Goal: Transaction & Acquisition: Purchase product/service

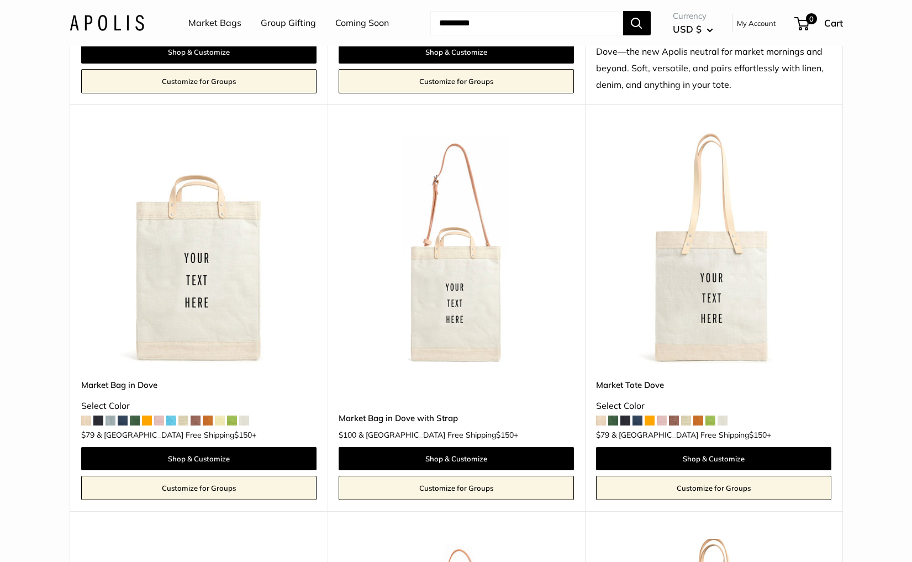
scroll to position [916, 0]
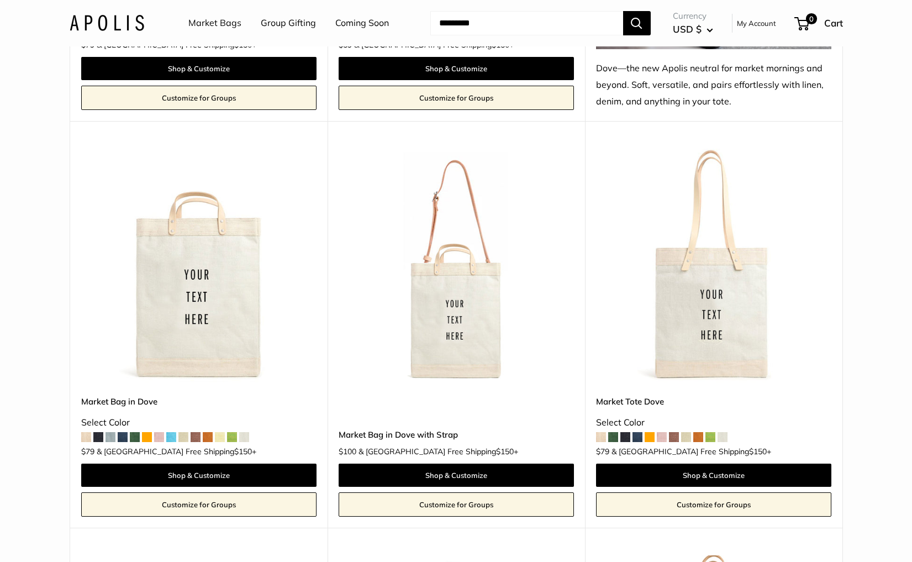
click at [0, 0] on img at bounding box center [0, 0] width 0 height 0
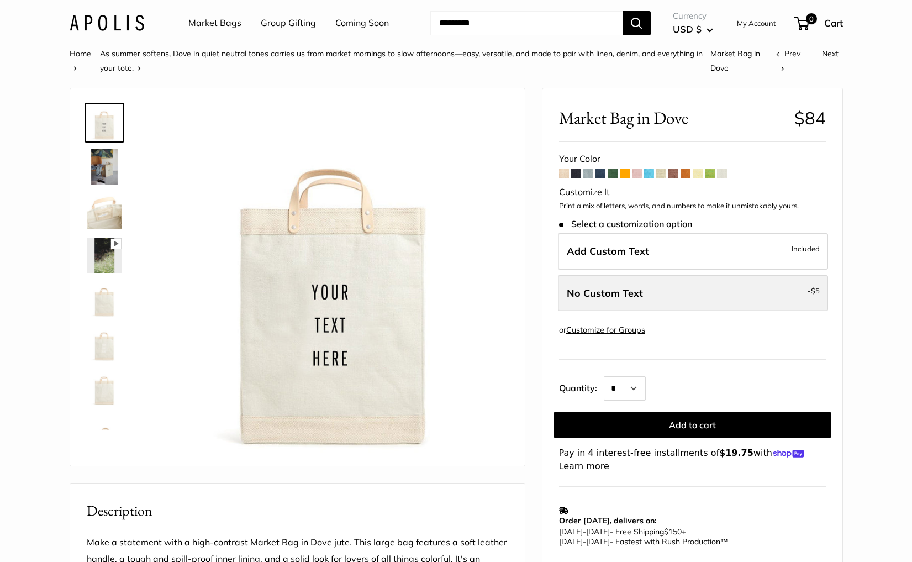
click at [651, 295] on label "No Custom Text - $5" at bounding box center [693, 293] width 270 height 36
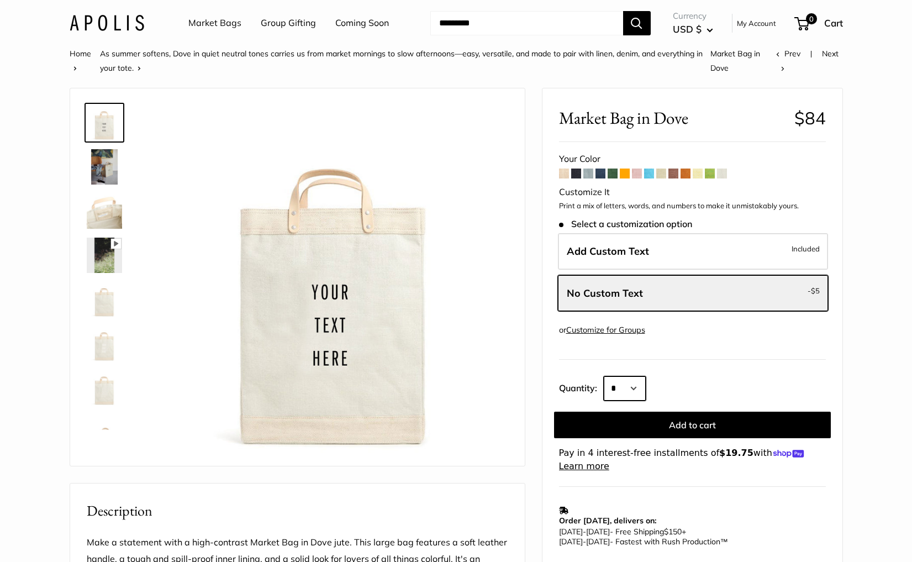
click at [628, 384] on select "* * * * * * * * * *** *** *** *** *** *** *** *** *** *** *** *** *** *** *** *…" at bounding box center [625, 388] width 42 height 24
select select "**"
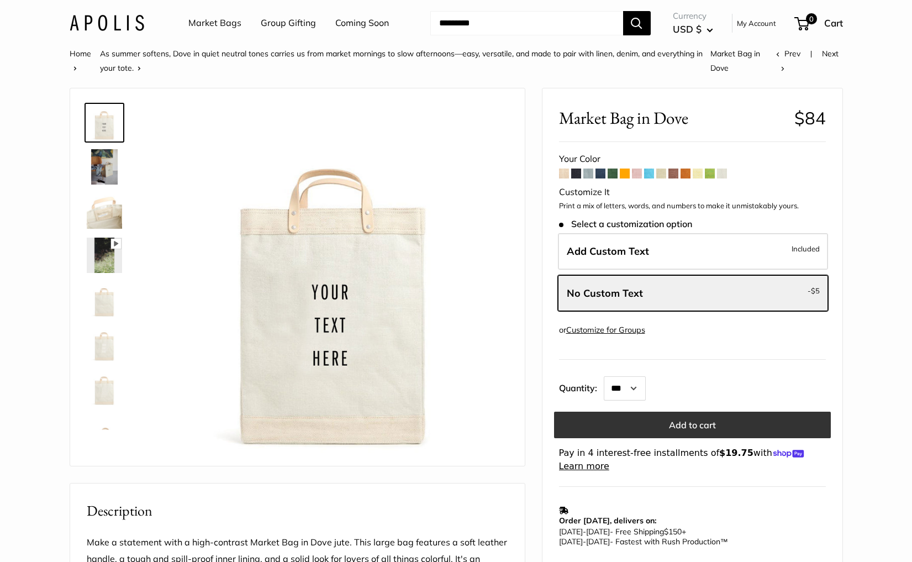
click at [685, 424] on button "Add to cart" at bounding box center [692, 424] width 277 height 27
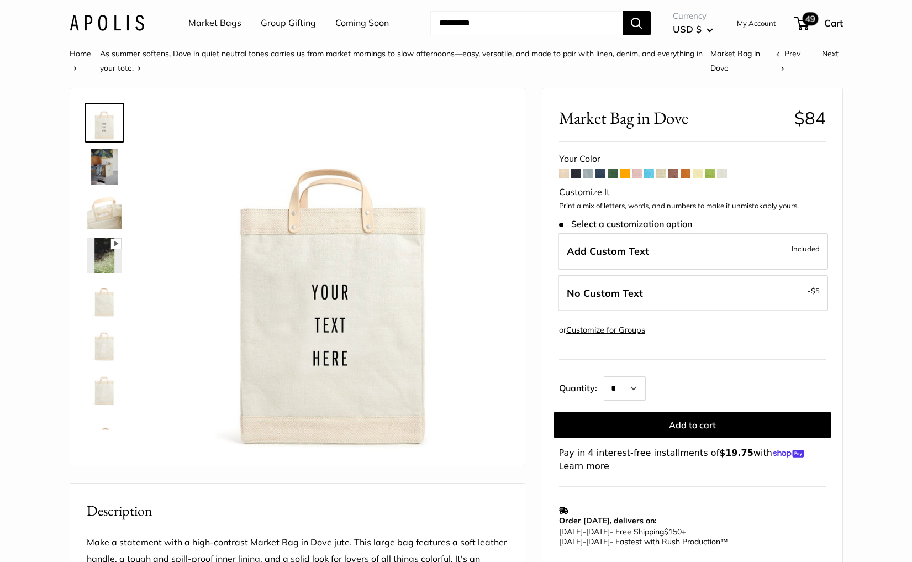
click at [800, 26] on span "49" at bounding box center [801, 23] width 15 height 13
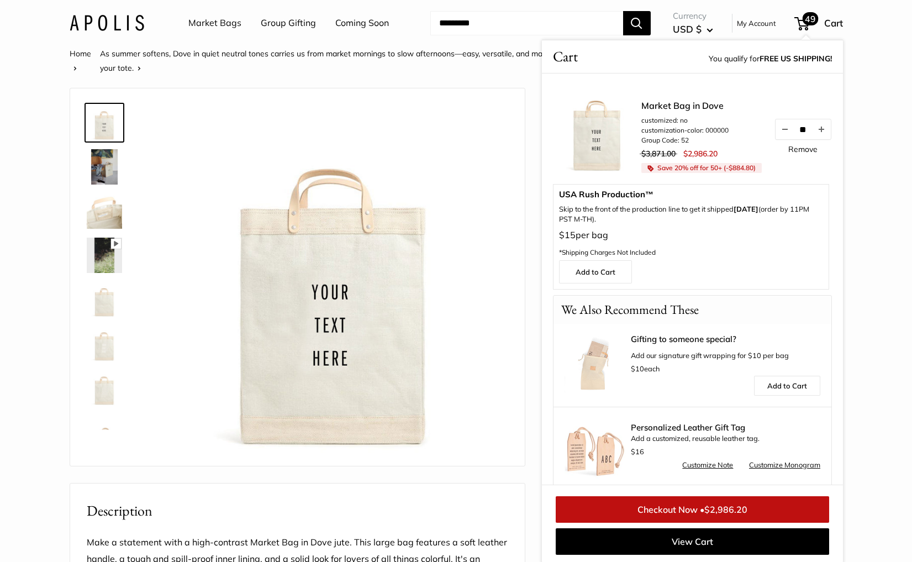
click at [810, 145] on link "Remove" at bounding box center [802, 149] width 29 height 8
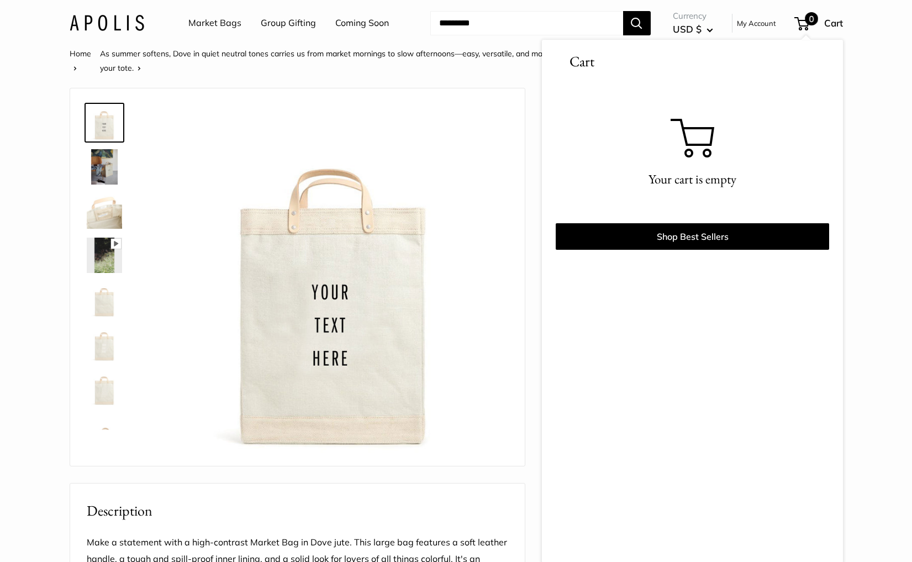
click at [862, 196] on div "Home As summer softens, Dove in quiet neutral tones carries us from market morn…" at bounding box center [455, 553] width 817 height 1015
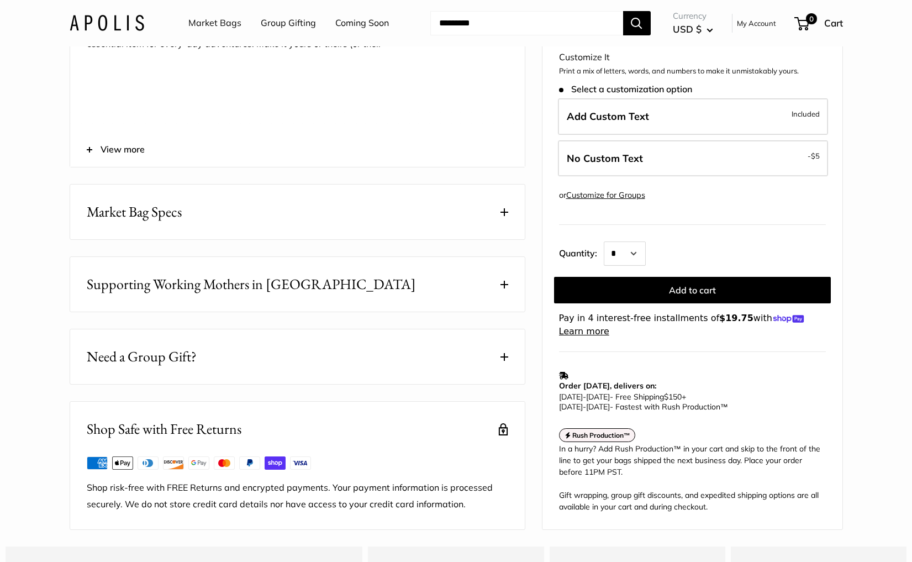
scroll to position [560, 0]
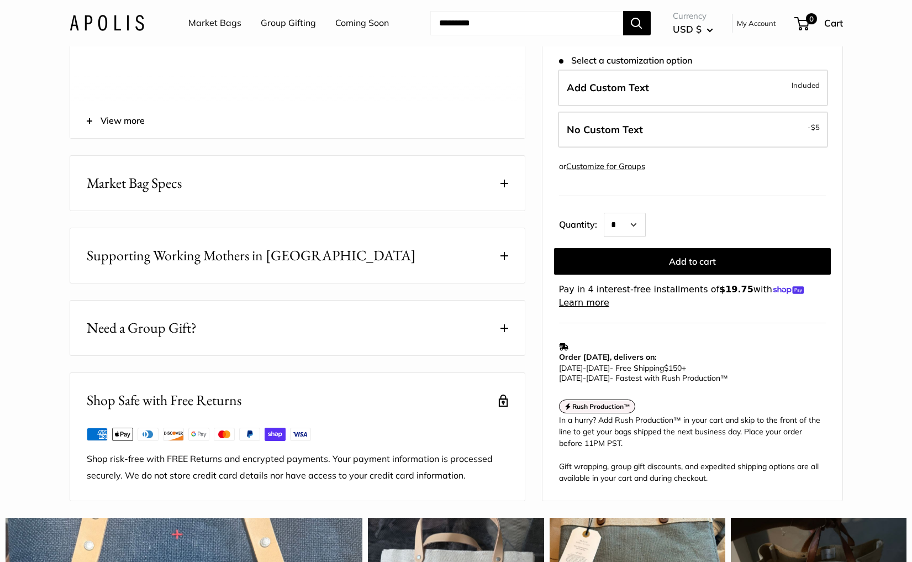
click at [86, 21] on img at bounding box center [107, 23] width 75 height 16
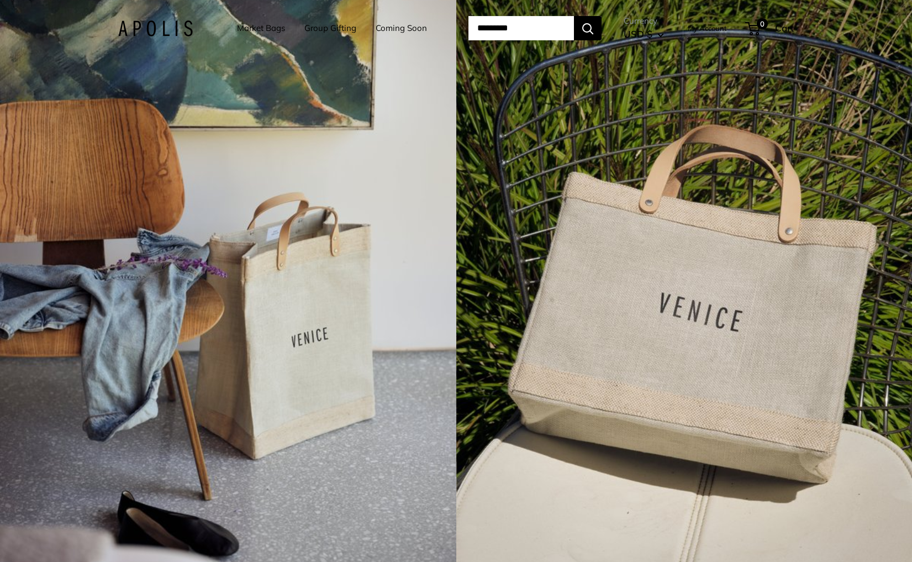
click at [358, 303] on div "4 / 7" at bounding box center [228, 281] width 456 height 562
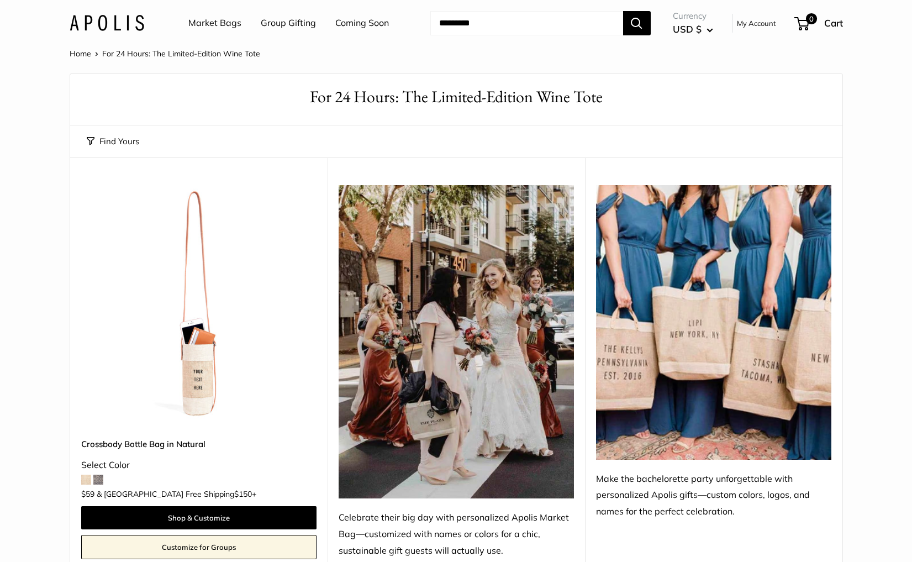
click at [221, 21] on link "Market Bags" at bounding box center [214, 23] width 53 height 17
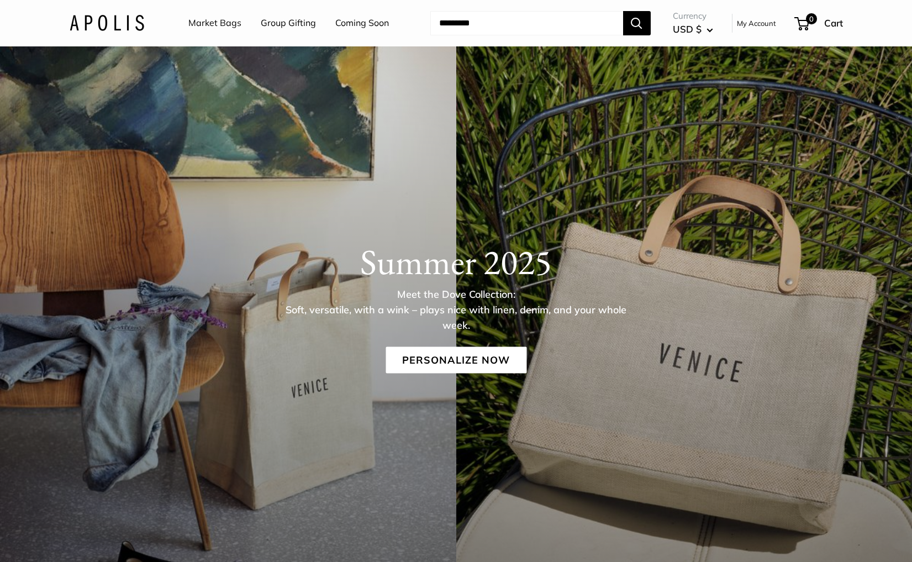
click at [363, 25] on link "Coming Soon" at bounding box center [362, 23] width 54 height 17
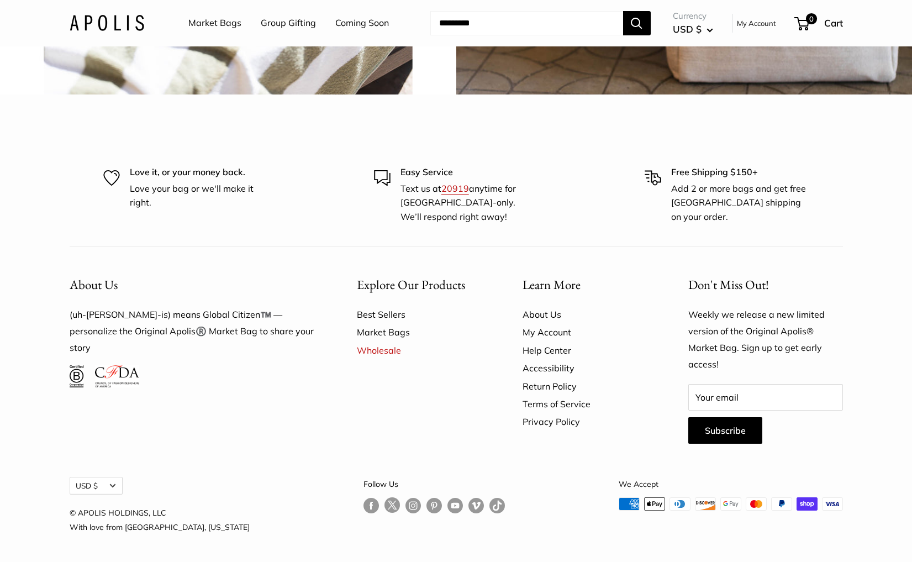
scroll to position [3214, 0]
click at [405, 505] on link "Follow us on Instagram" at bounding box center [412, 505] width 15 height 16
click at [213, 26] on link "Market Bags" at bounding box center [214, 23] width 53 height 17
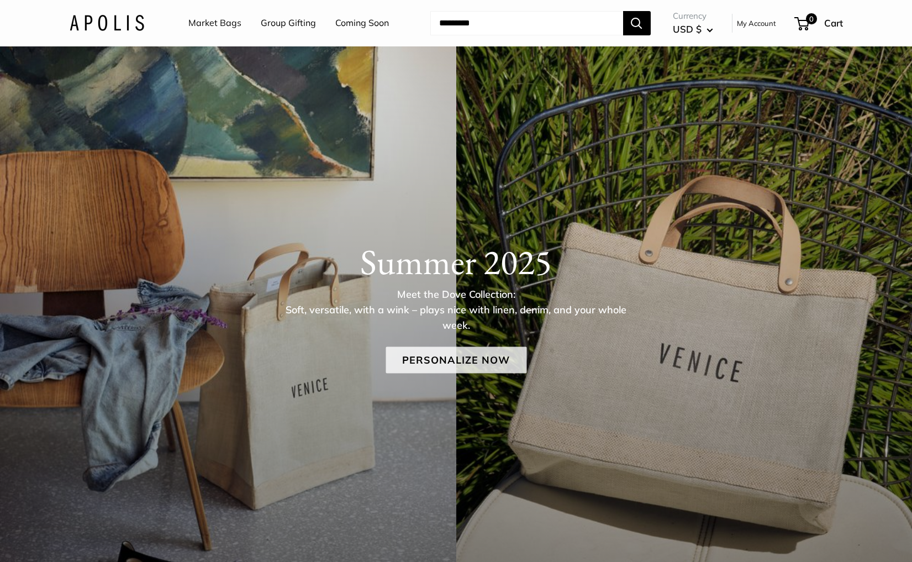
click at [446, 365] on link "Personalize Now" at bounding box center [455, 360] width 141 height 27
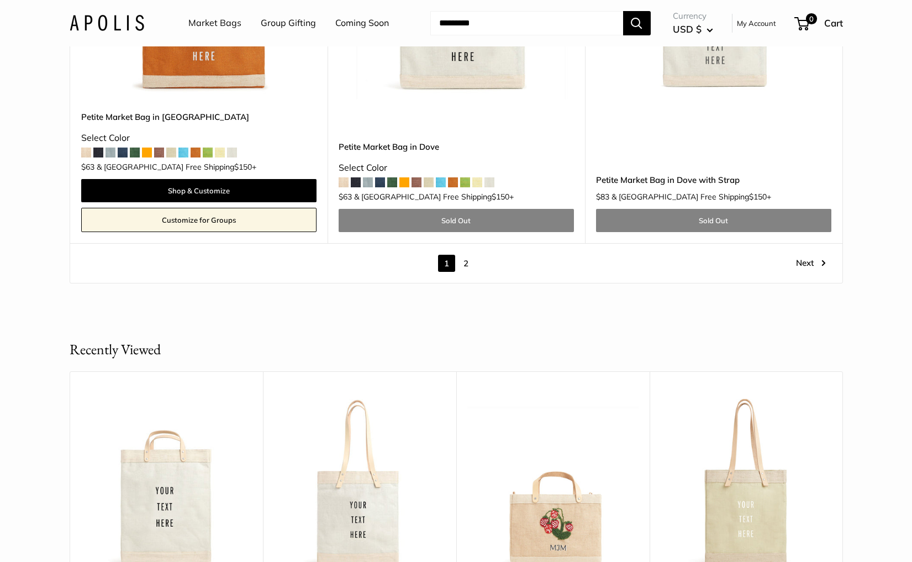
scroll to position [6622, 0]
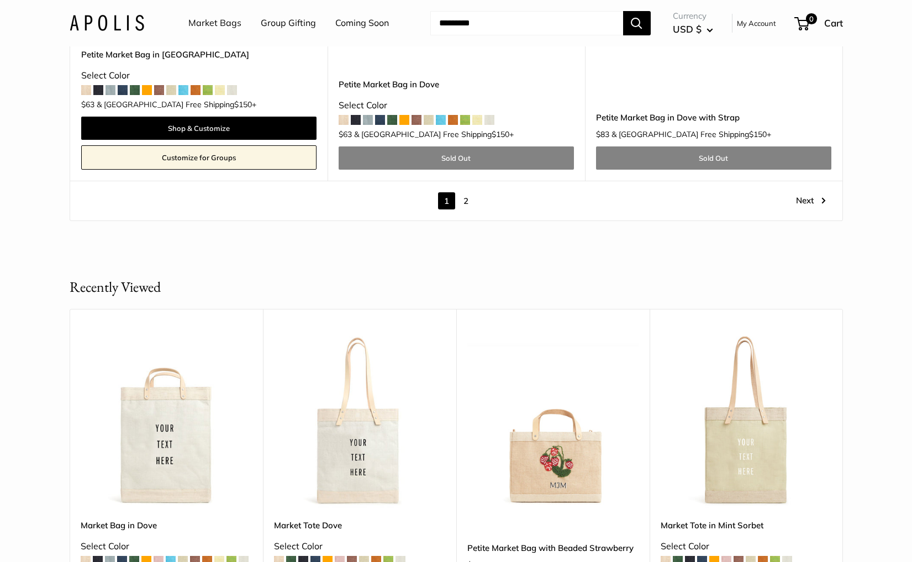
click at [805, 192] on link "Next" at bounding box center [811, 200] width 30 height 17
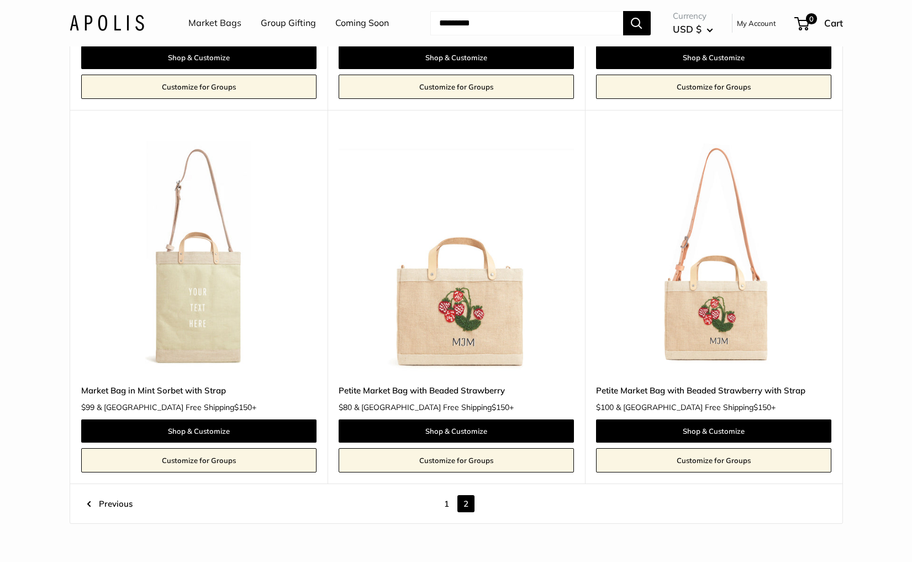
scroll to position [874, 0]
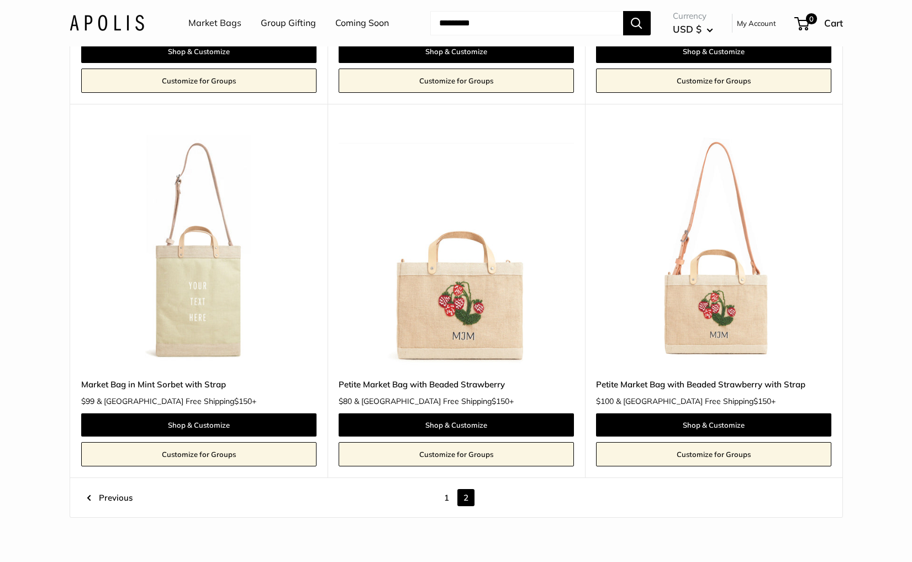
click at [0, 0] on img at bounding box center [0, 0] width 0 height 0
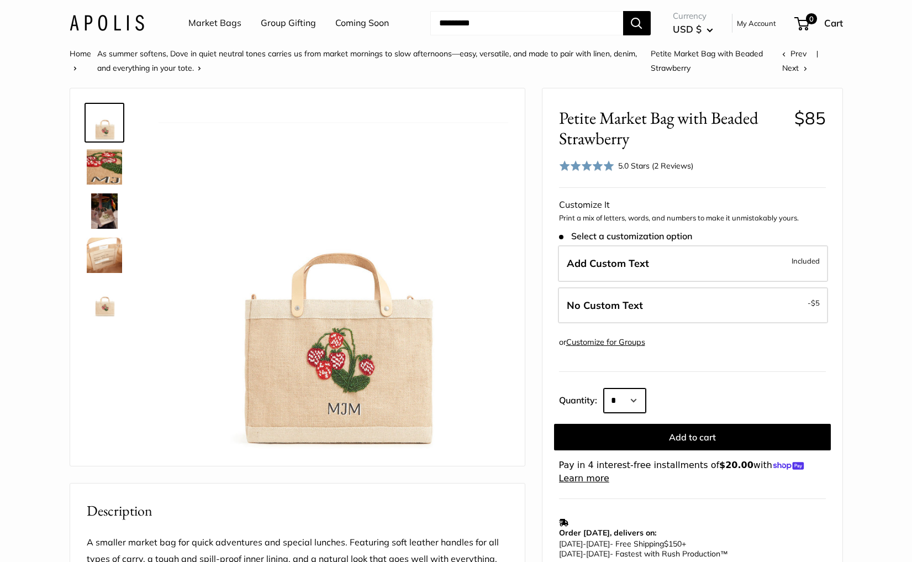
click at [625, 397] on select "* * * * * * * * * *** *** *** *** *** *** *** *** *** *** *** *** *** *** *** *…" at bounding box center [625, 400] width 42 height 24
select select "*"
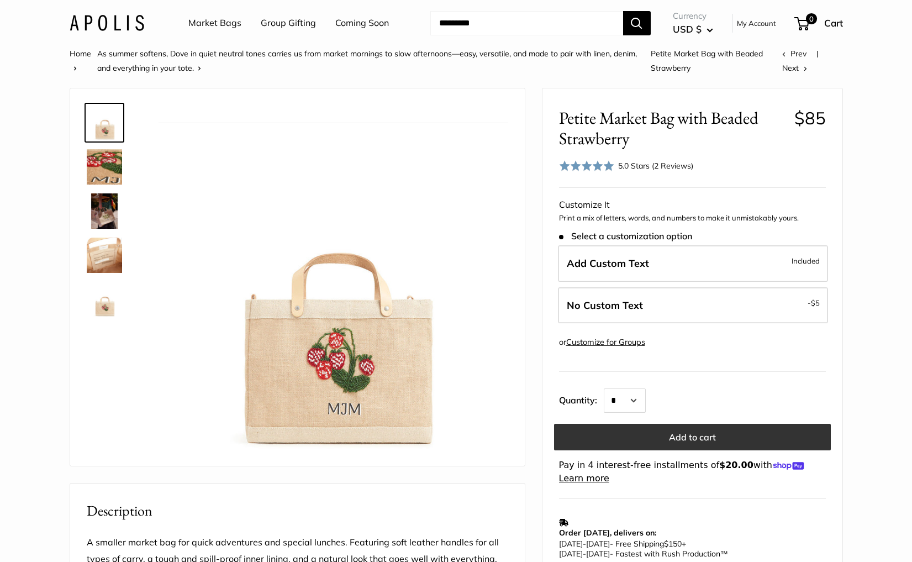
click at [664, 439] on button "Add to cart" at bounding box center [692, 437] width 277 height 27
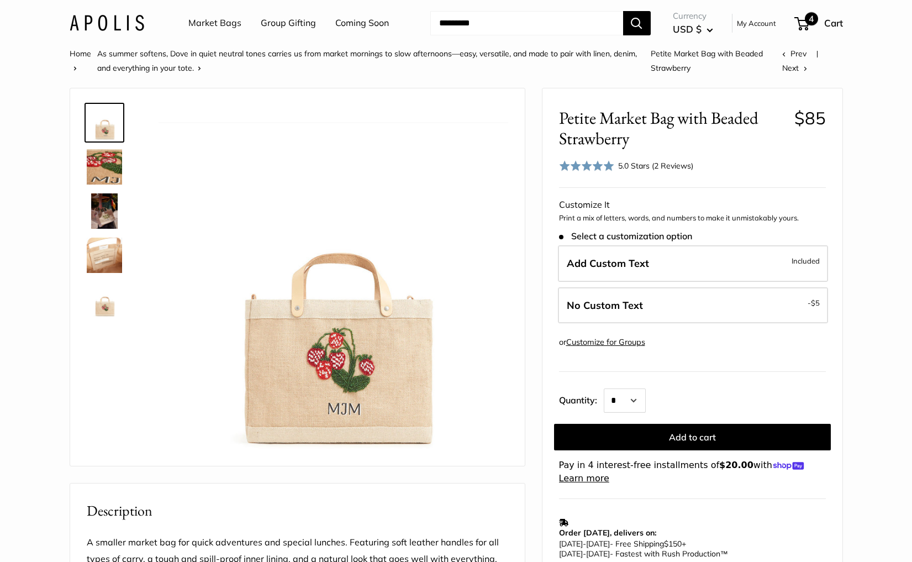
click at [799, 18] on span "4" at bounding box center [801, 23] width 15 height 13
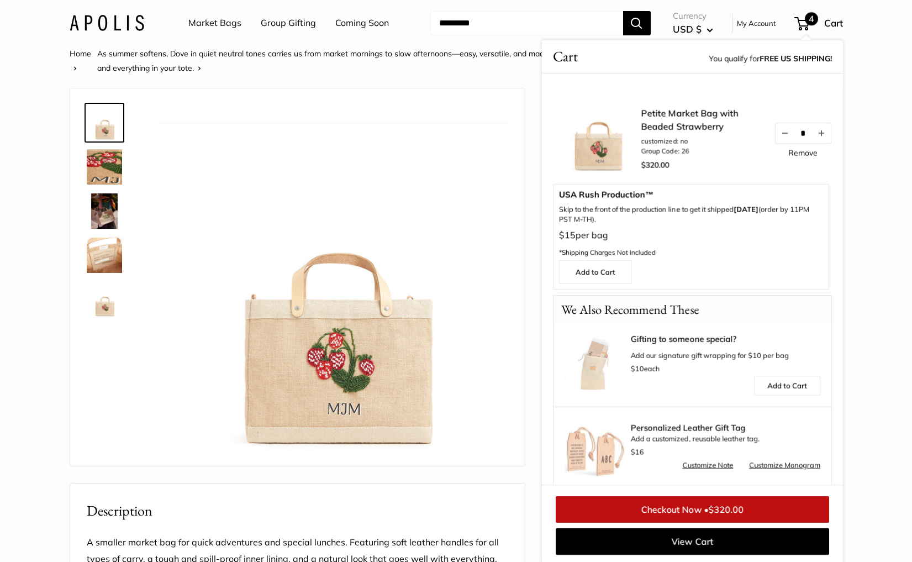
click at [801, 155] on link "Remove" at bounding box center [802, 153] width 29 height 8
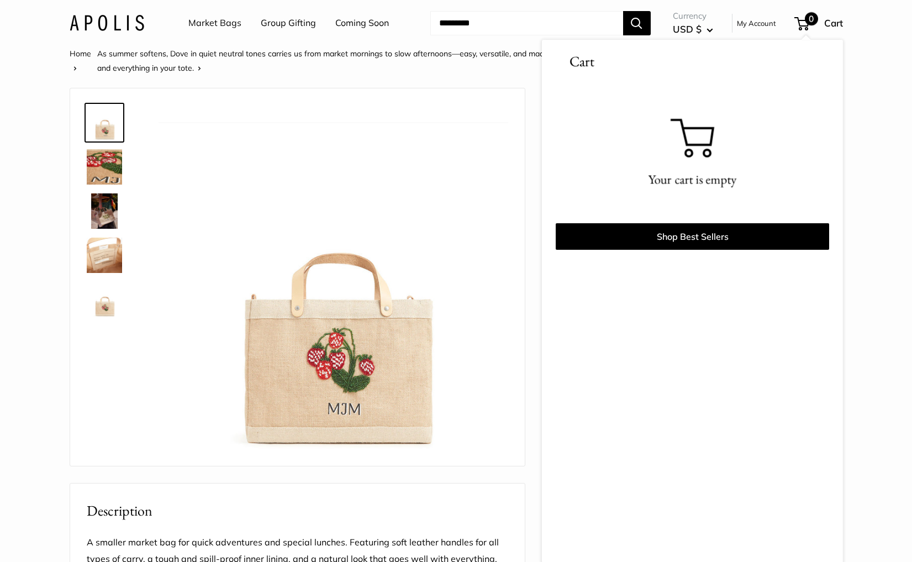
click at [25, 170] on section "Home As summer softens, Dove in quiet neutral tones carries us from market morn…" at bounding box center [456, 528] width 912 height 964
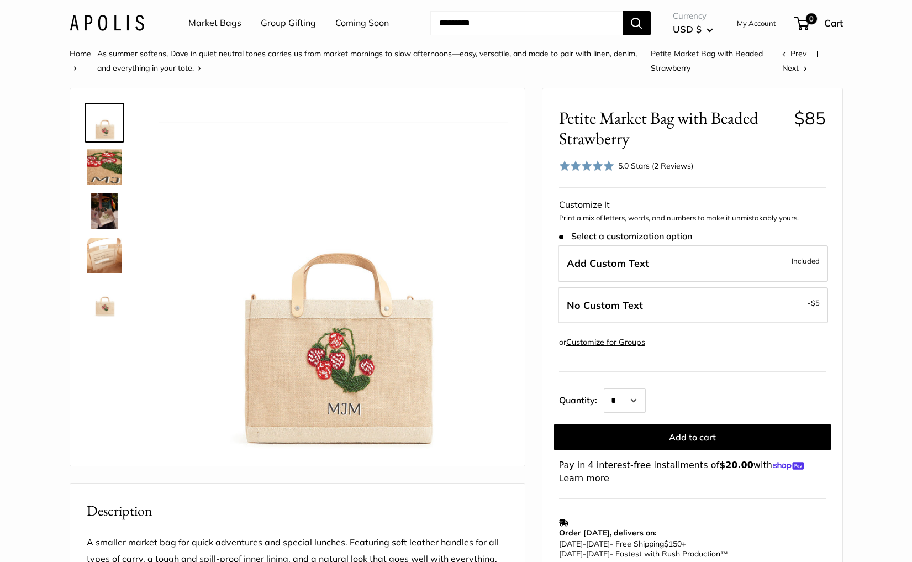
click at [138, 21] on img at bounding box center [107, 23] width 75 height 16
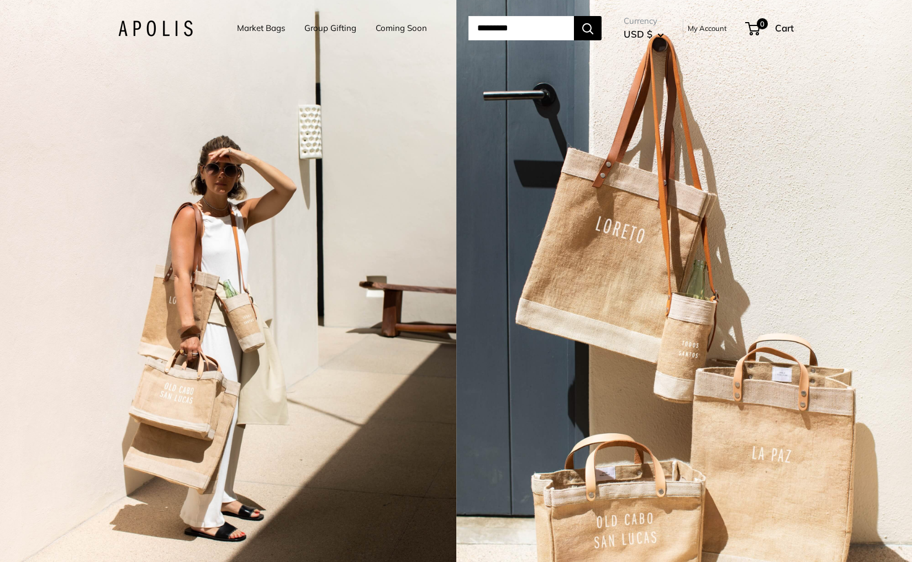
click at [572, 282] on div "2 / 7" at bounding box center [684, 281] width 456 height 562
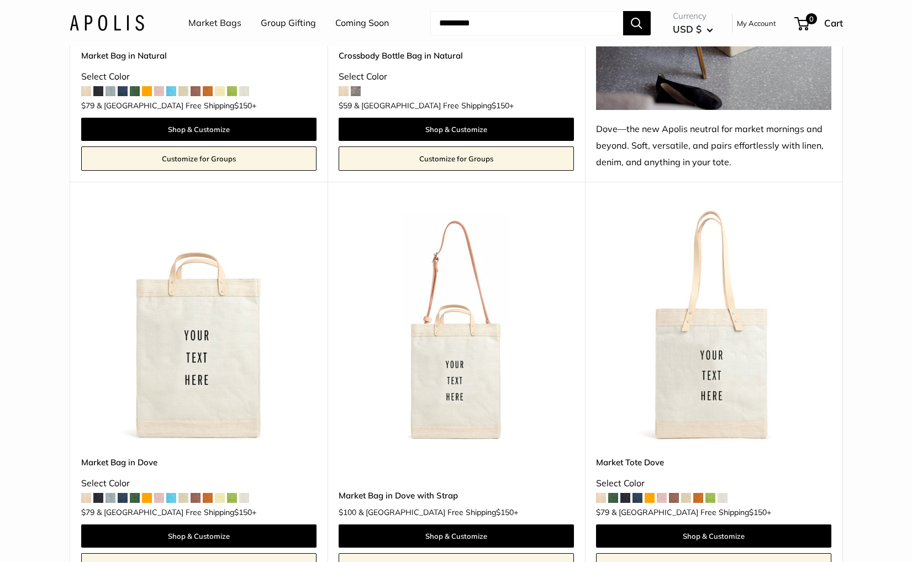
scroll to position [857, 0]
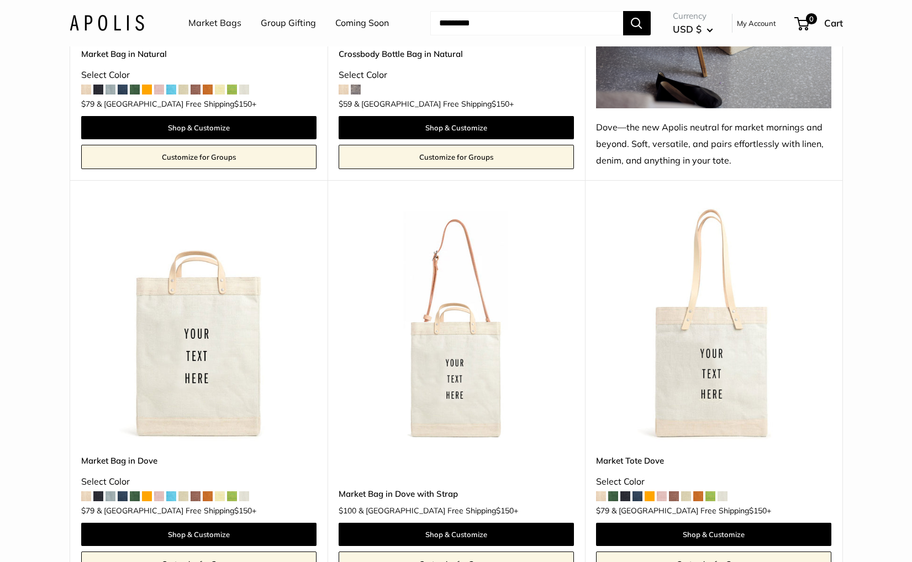
click at [0, 0] on img at bounding box center [0, 0] width 0 height 0
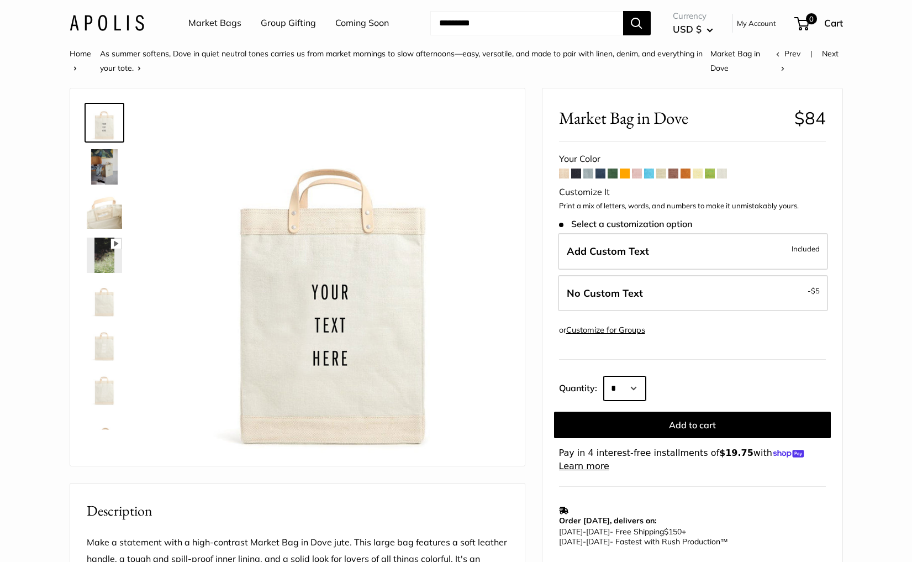
click at [633, 378] on select "* * * * * * * * * *** *** *** *** *** *** *** *** *** *** *** *** *** *** *** *…" at bounding box center [625, 388] width 42 height 24
select select "**"
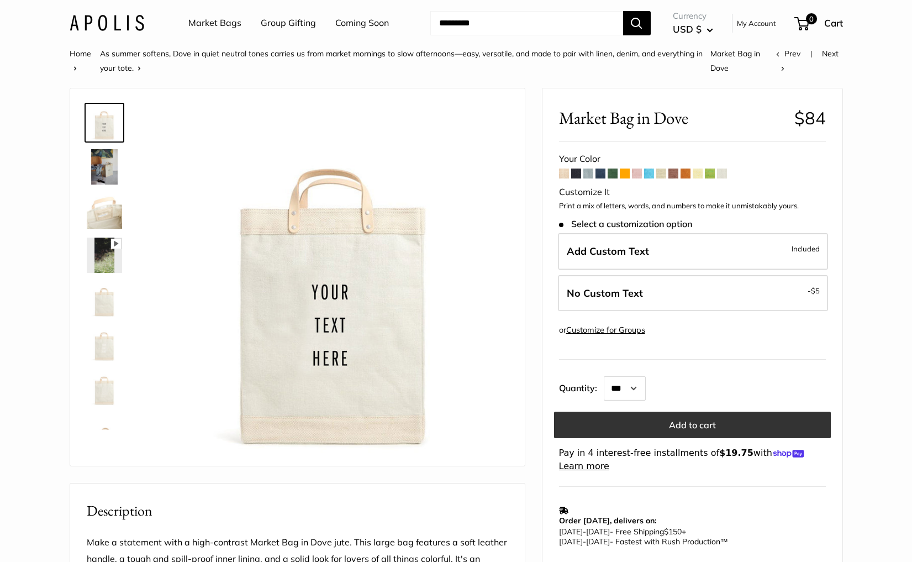
click at [658, 427] on button "Add to cart" at bounding box center [692, 424] width 277 height 27
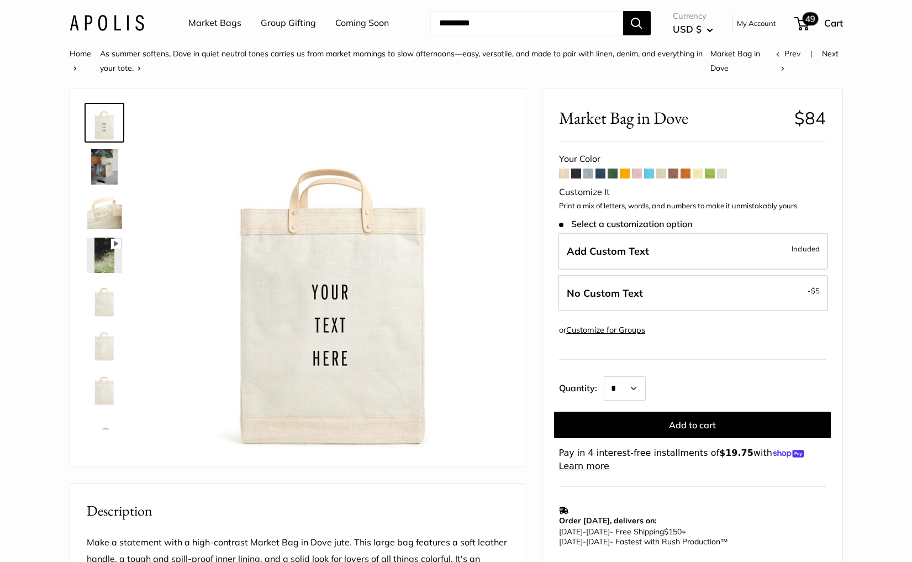
click at [814, 20] on span "49" at bounding box center [810, 18] width 16 height 13
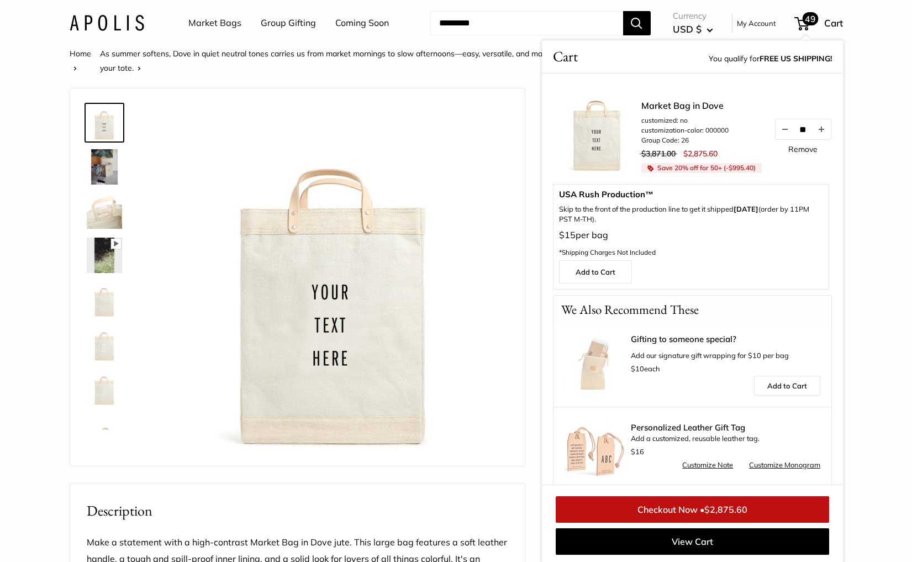
click at [797, 146] on link "Remove" at bounding box center [802, 149] width 29 height 8
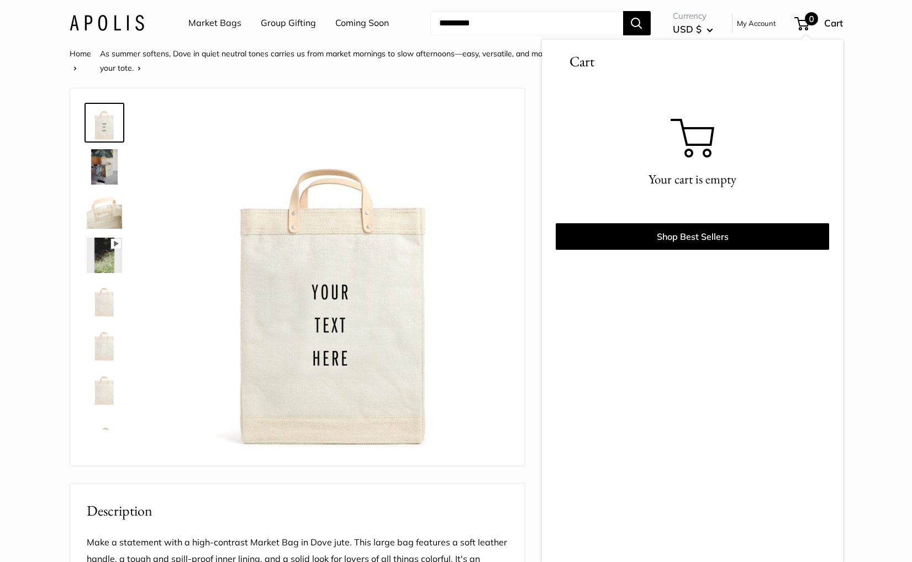
click at [875, 107] on section "Home As summer softens, Dove in quiet neutral tones carries us from market morn…" at bounding box center [456, 553] width 912 height 1015
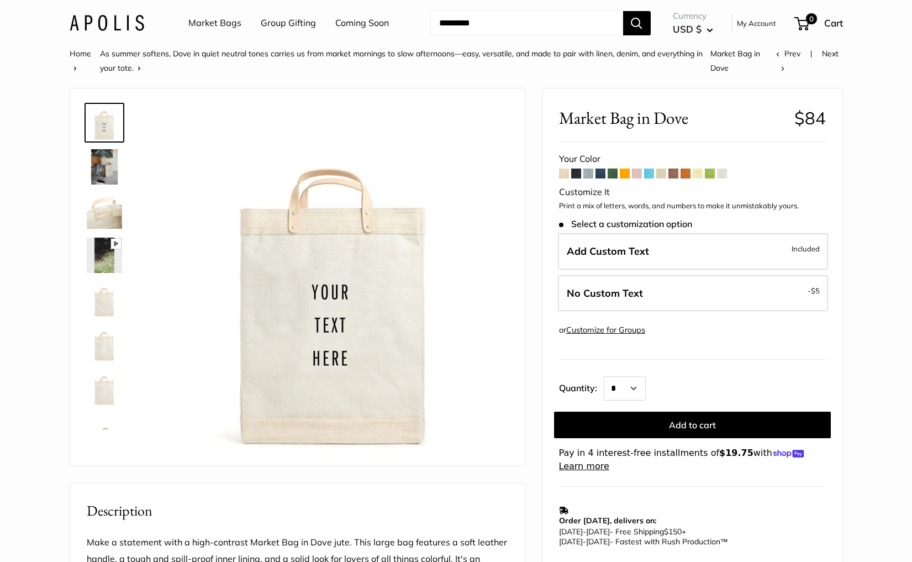
click at [197, 24] on link "Market Bags" at bounding box center [214, 23] width 53 height 17
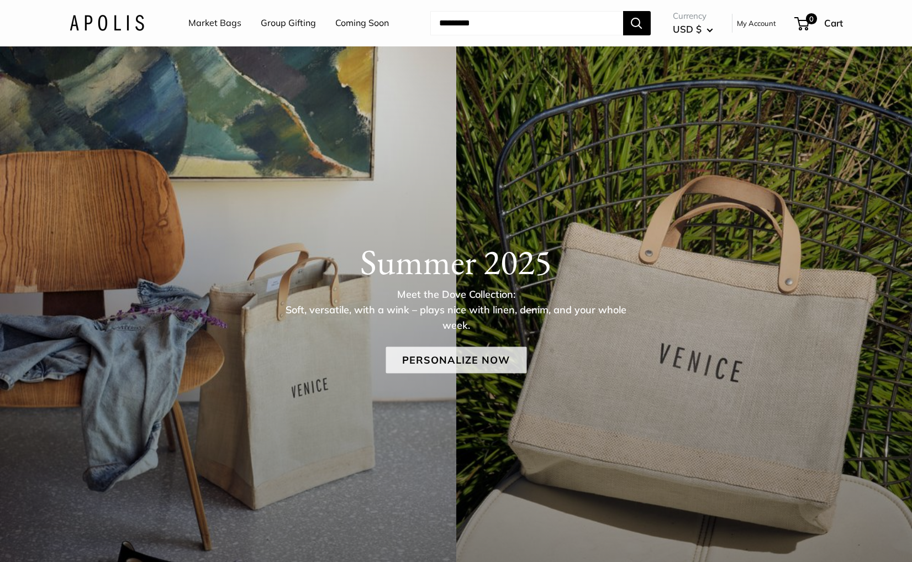
click at [429, 354] on link "Personalize Now" at bounding box center [455, 360] width 141 height 27
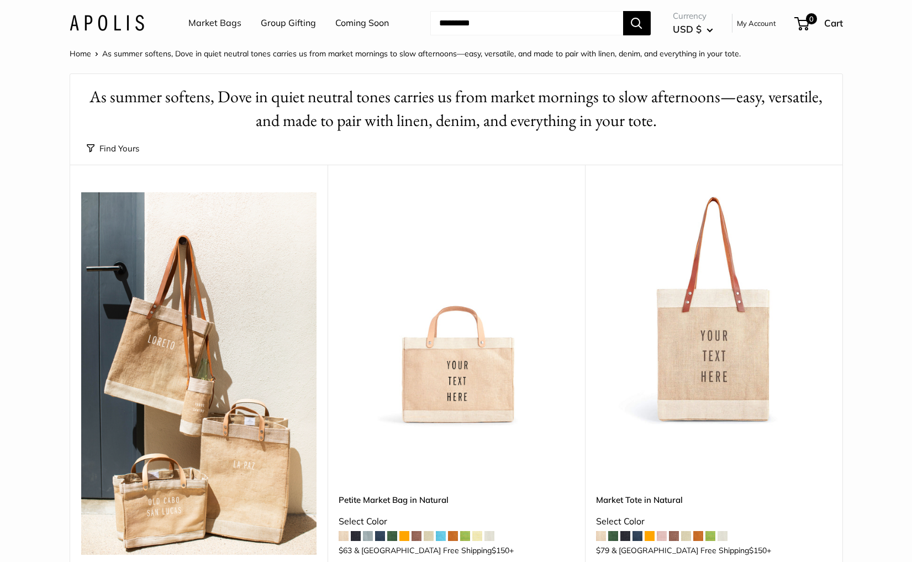
drag, startPoint x: 0, startPoint y: 0, endPoint x: 129, endPoint y: 15, distance: 129.5
click at [129, 14] on div "Market Bags Group Gifting Coming Soon Need help? Text Us: 20919 [EMAIL_ADDRESS]…" at bounding box center [456, 23] width 773 height 35
click at [89, 22] on img at bounding box center [107, 23] width 75 height 16
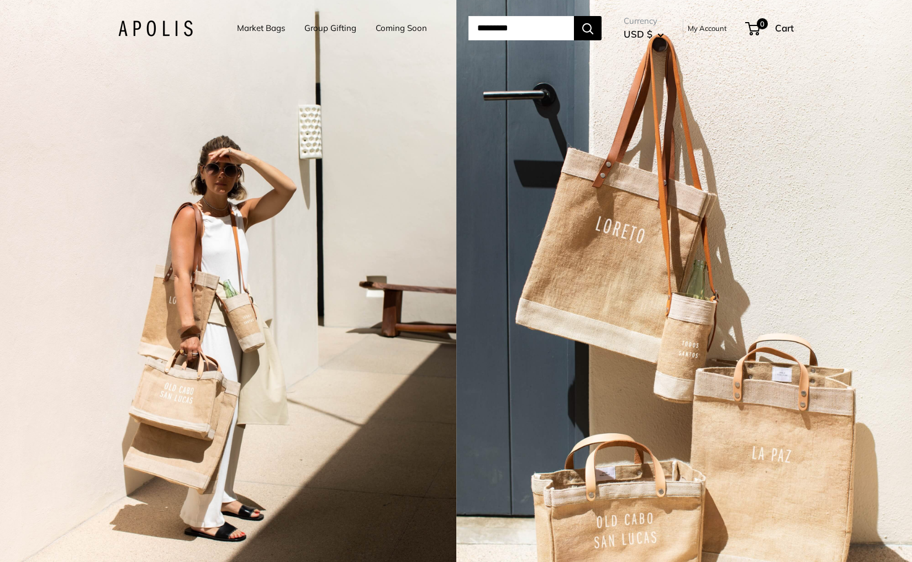
click at [372, 296] on div "2 / 7" at bounding box center [228, 281] width 456 height 562
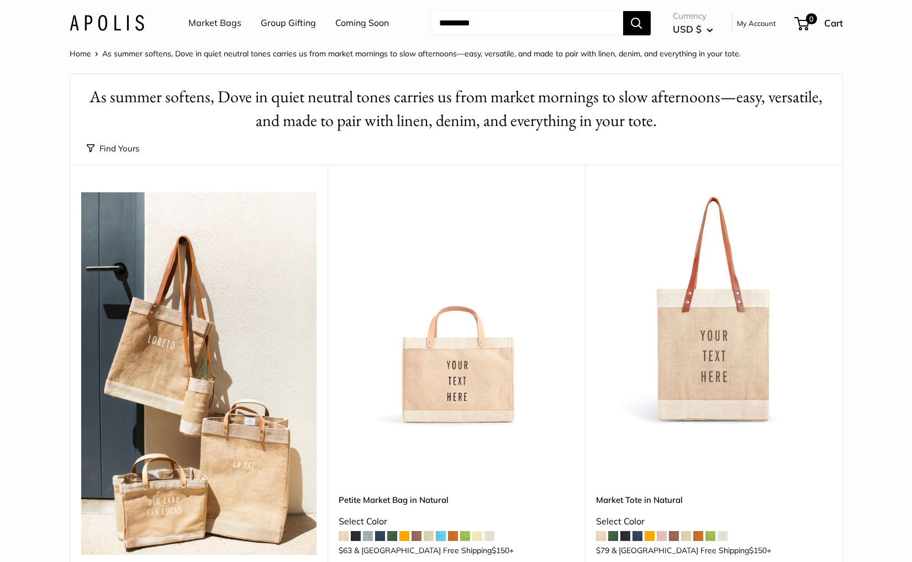
click at [200, 24] on link "Market Bags" at bounding box center [214, 23] width 53 height 17
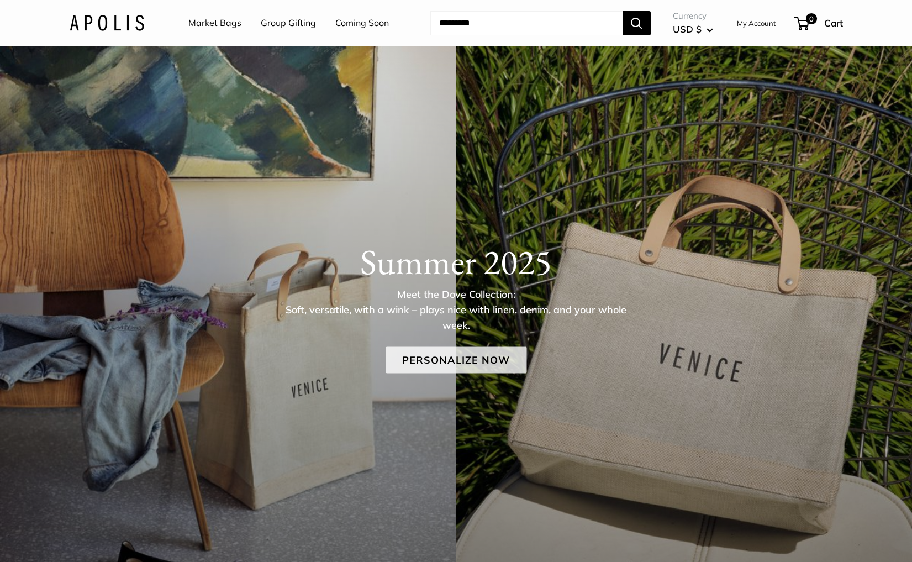
click at [426, 358] on link "Personalize Now" at bounding box center [455, 360] width 141 height 27
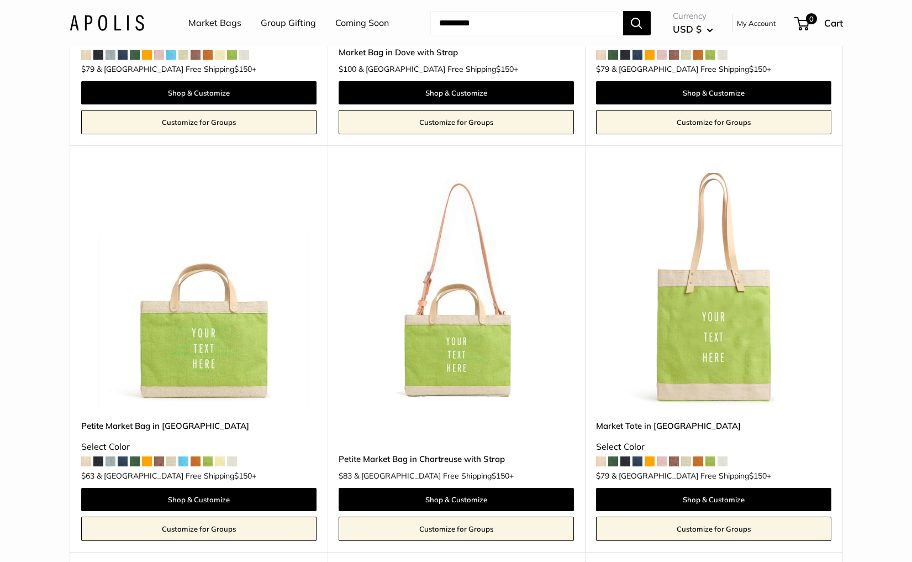
scroll to position [1305, 0]
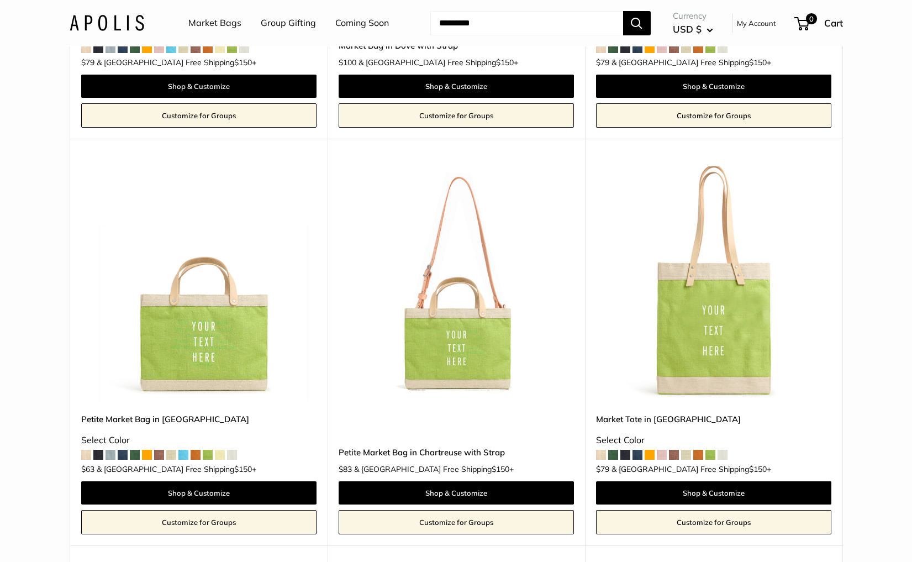
click at [0, 0] on img at bounding box center [0, 0] width 0 height 0
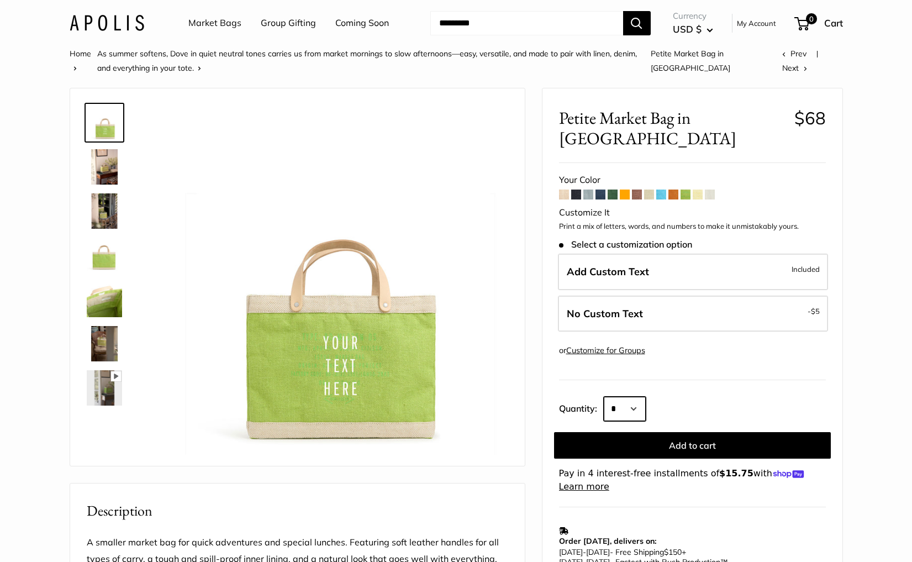
click at [610, 397] on select "* * * * * * * * * *** *** *** *** *** *** *** *** *** *** *** *** *** *** *** *…" at bounding box center [625, 409] width 42 height 24
select select "**"
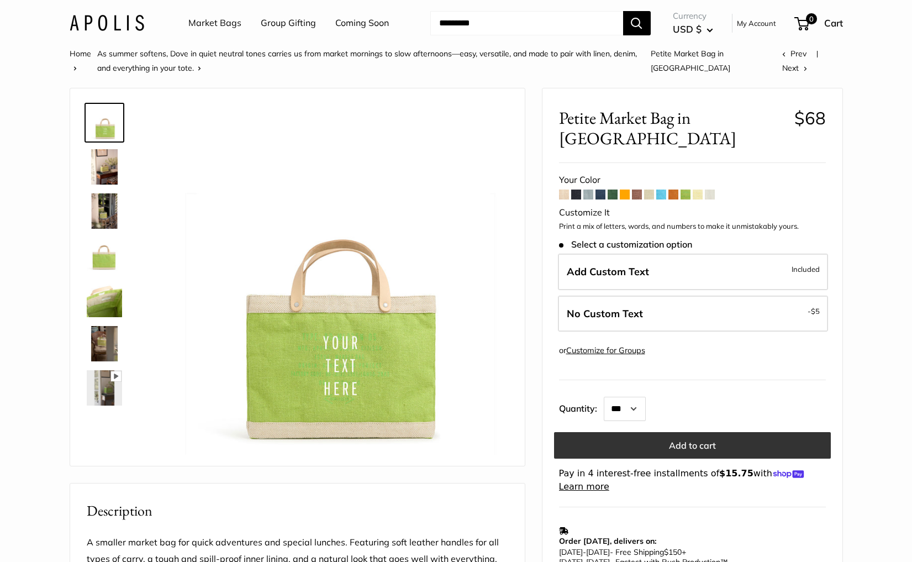
click at [673, 432] on button "Add to cart" at bounding box center [692, 445] width 277 height 27
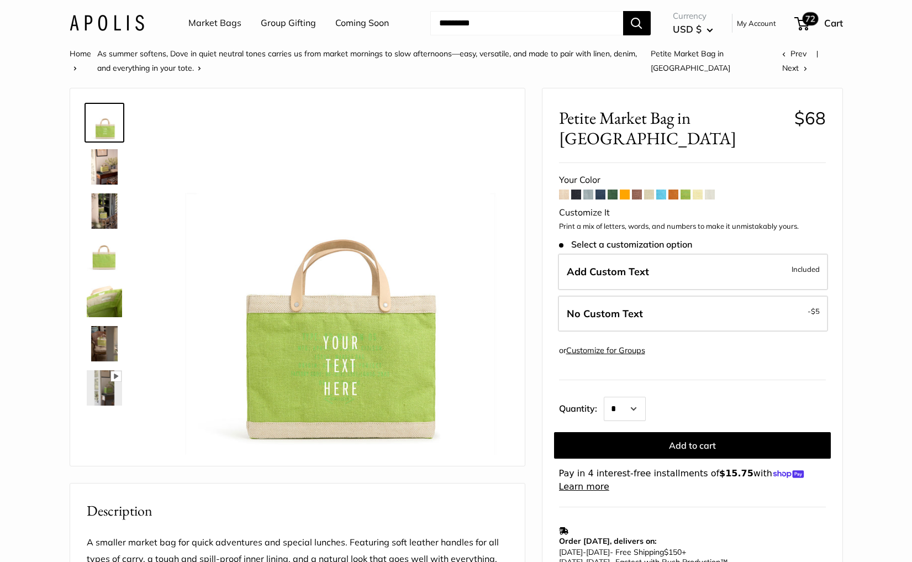
click at [804, 25] on span "72" at bounding box center [801, 23] width 15 height 13
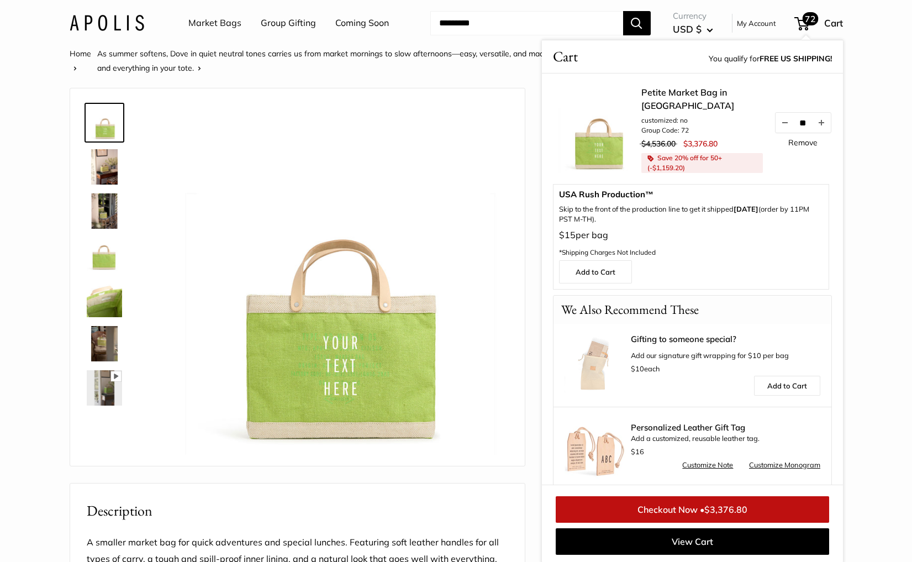
click at [797, 141] on link "Remove" at bounding box center [802, 143] width 29 height 8
